Goal: Information Seeking & Learning: Check status

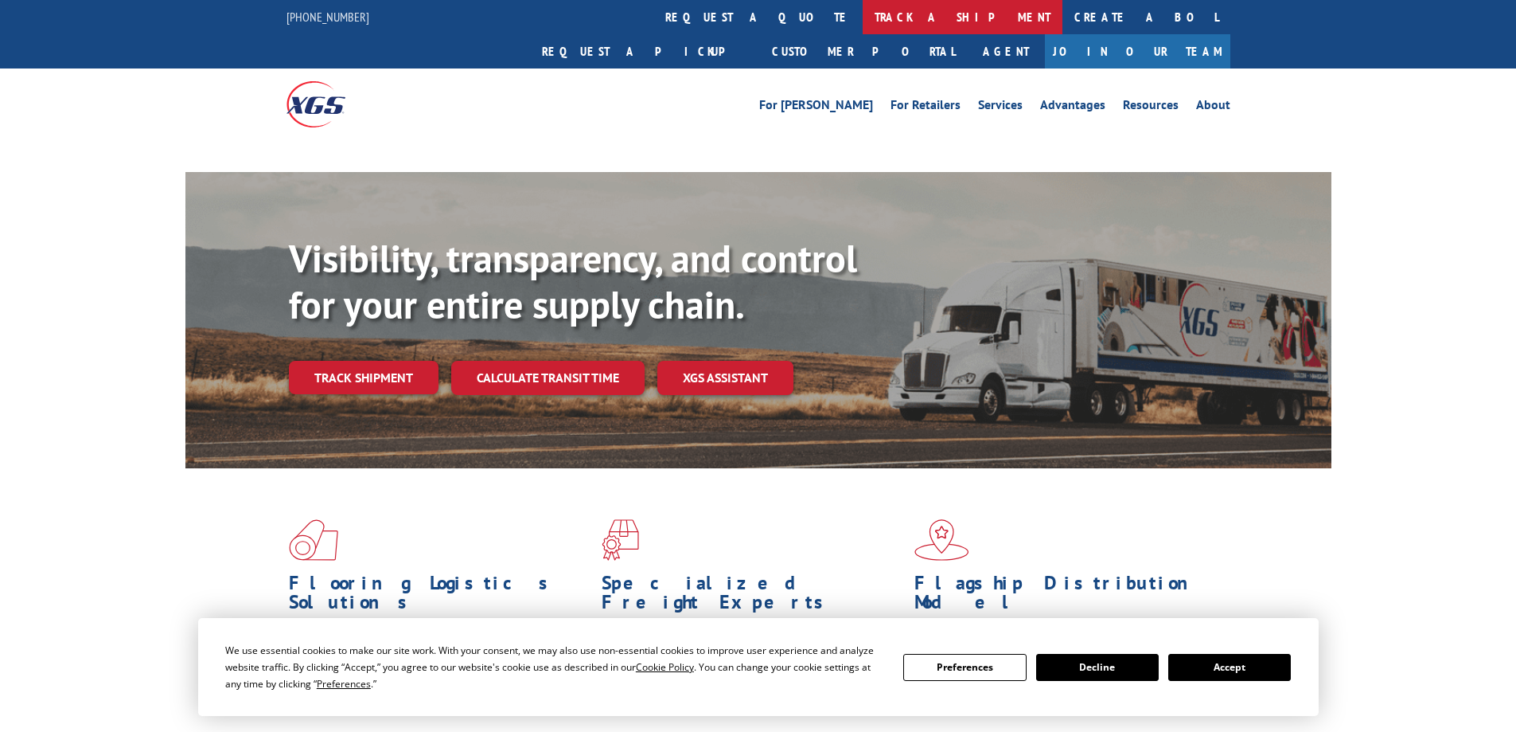
click at [863, 17] on link "track a shipment" at bounding box center [963, 17] width 200 height 34
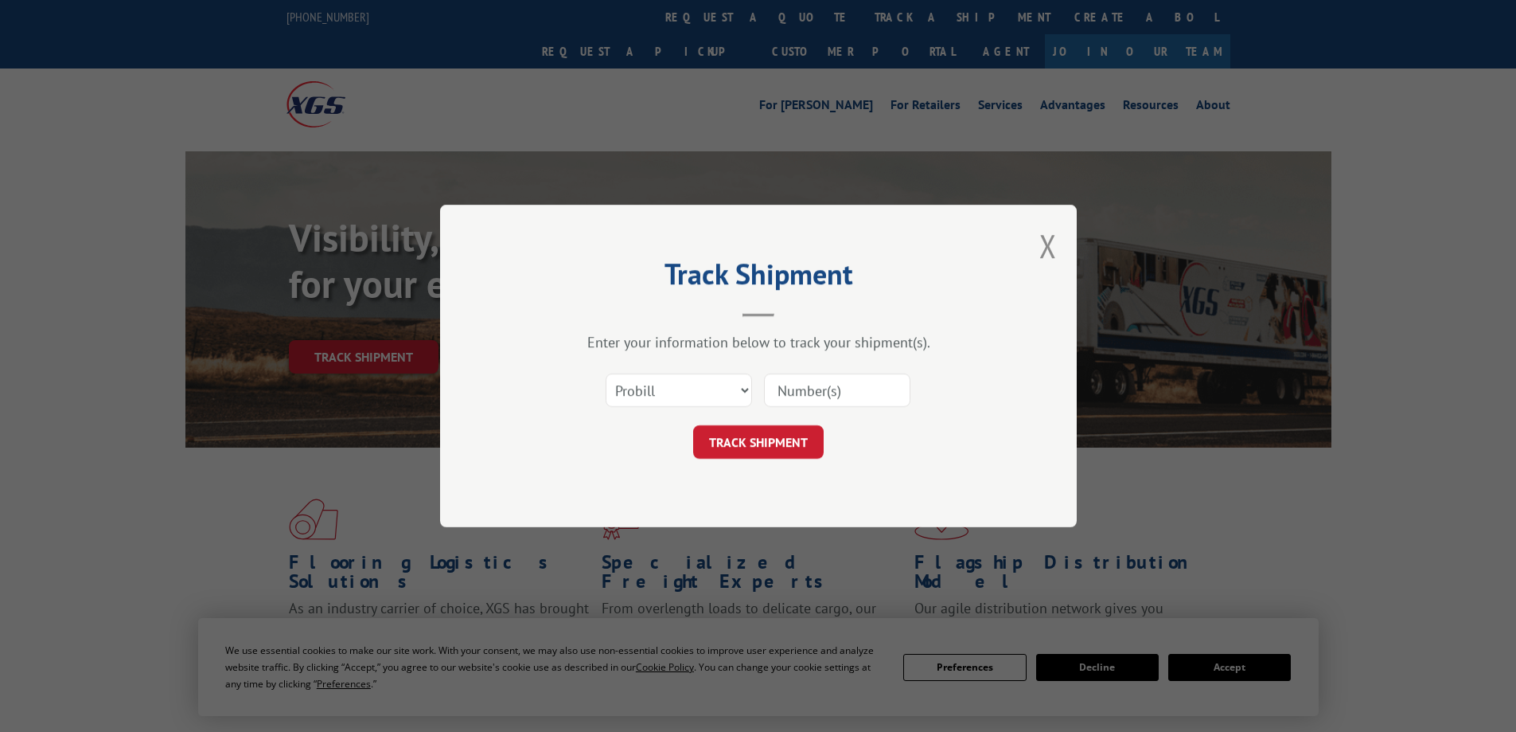
click at [699, 389] on select "Select category... Probill BOL PO" at bounding box center [679, 389] width 146 height 33
select select "bol"
click at [606, 373] on select "Select category... Probill BOL PO" at bounding box center [679, 389] width 146 height 33
click at [800, 384] on input at bounding box center [837, 389] width 146 height 33
type input "981880"
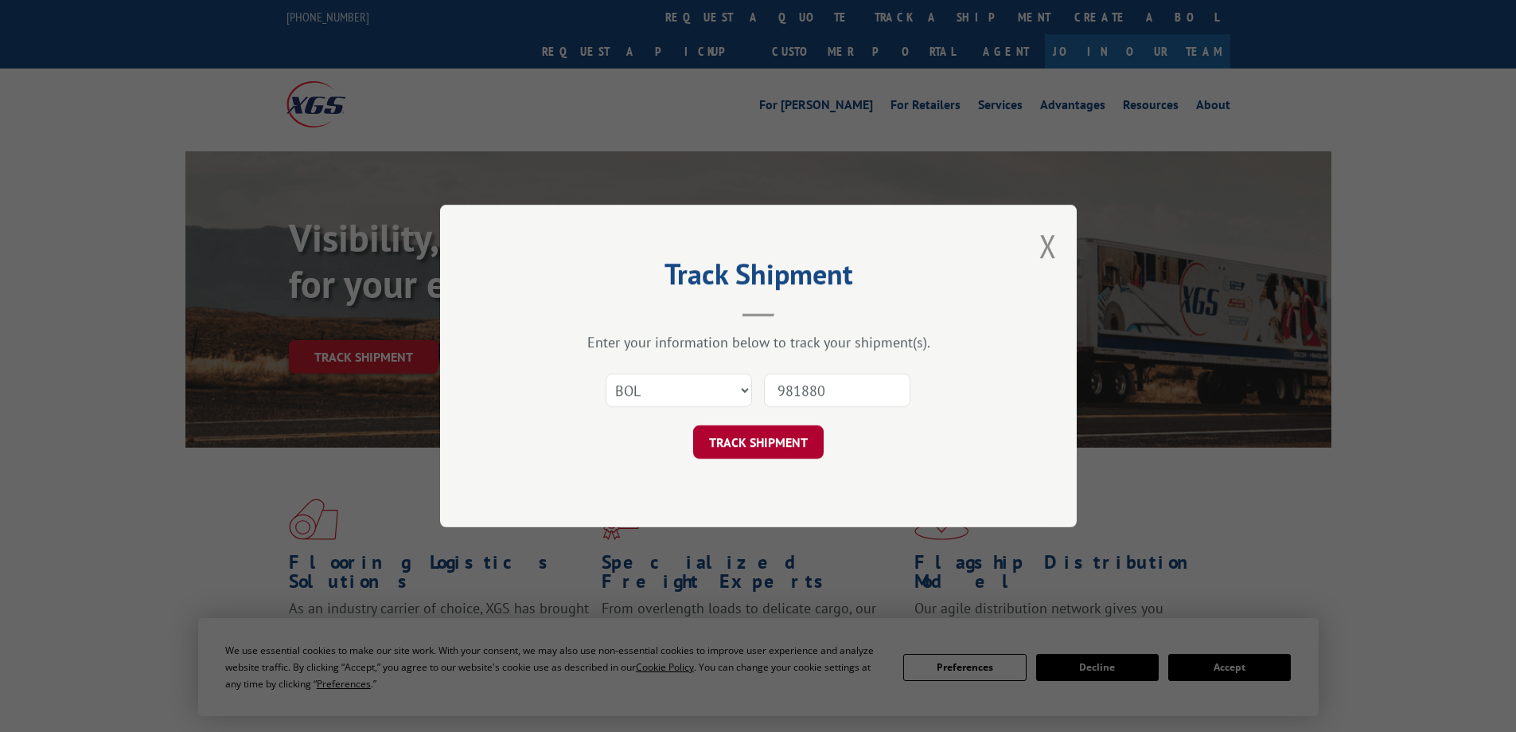
click at [779, 442] on button "TRACK SHIPMENT" at bounding box center [758, 441] width 131 height 33
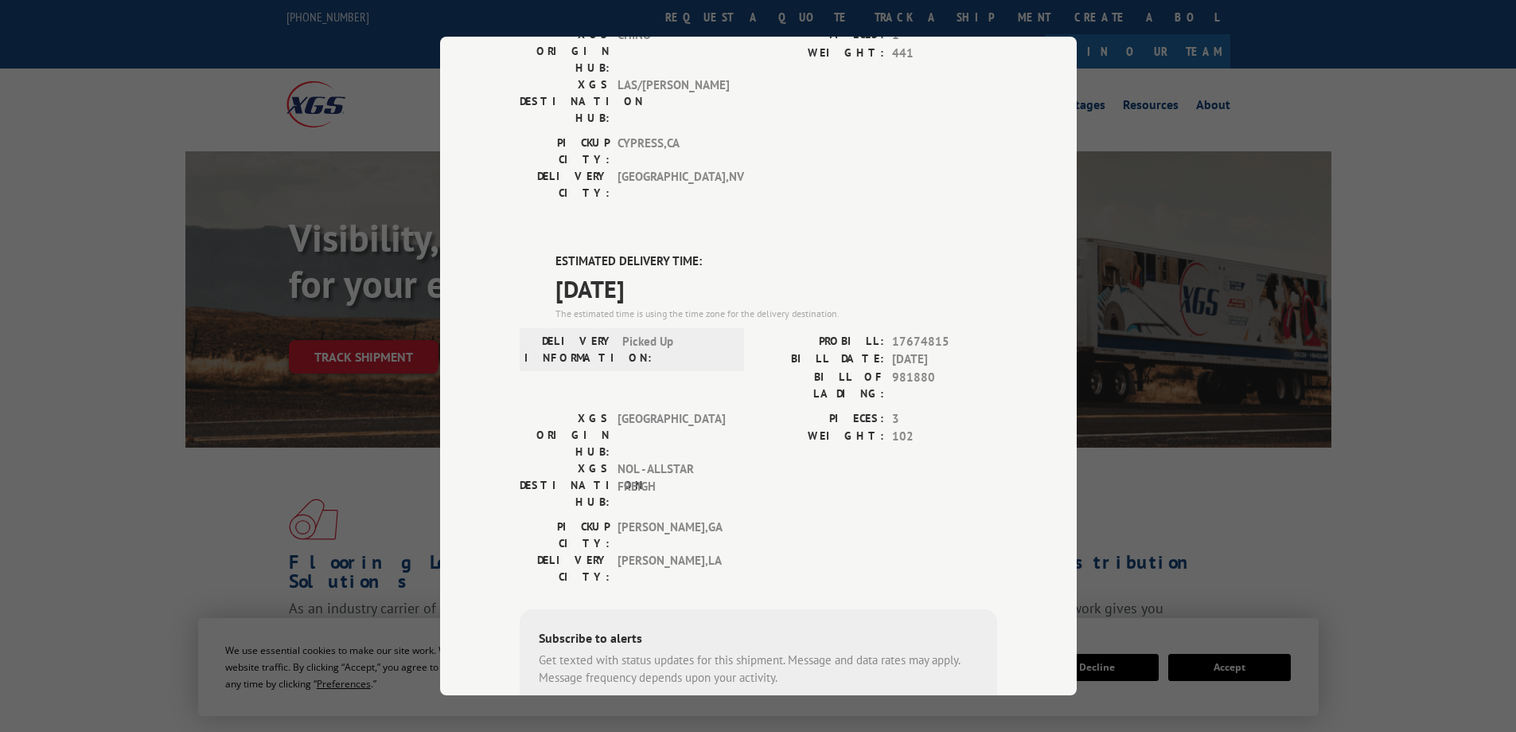
scroll to position [261, 0]
drag, startPoint x: 1078, startPoint y: 302, endPoint x: 945, endPoint y: 364, distance: 146.4
click at [945, 412] on div "PIECES: 3 WEIGHT: 102" at bounding box center [878, 466] width 239 height 108
